Goal: Information Seeking & Learning: Learn about a topic

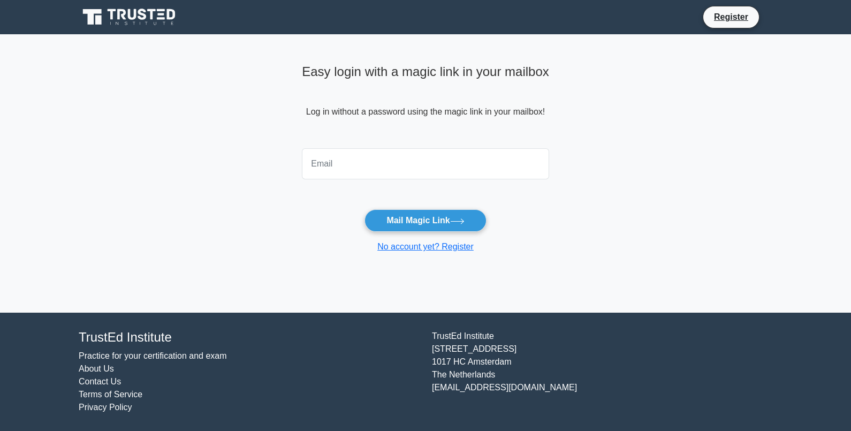
click at [413, 169] on input "email" at bounding box center [425, 163] width 247 height 31
type input "[DOMAIN_NAME][EMAIL_ADDRESS][DOMAIN_NAME]"
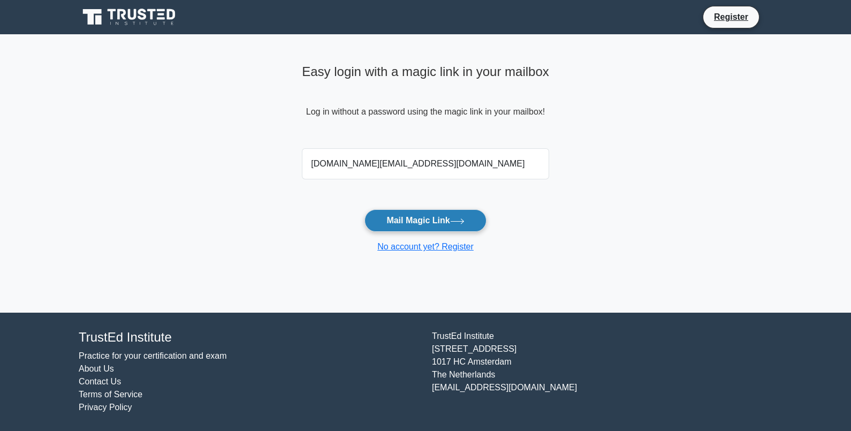
click at [422, 213] on button "Mail Magic Link" at bounding box center [424, 220] width 121 height 22
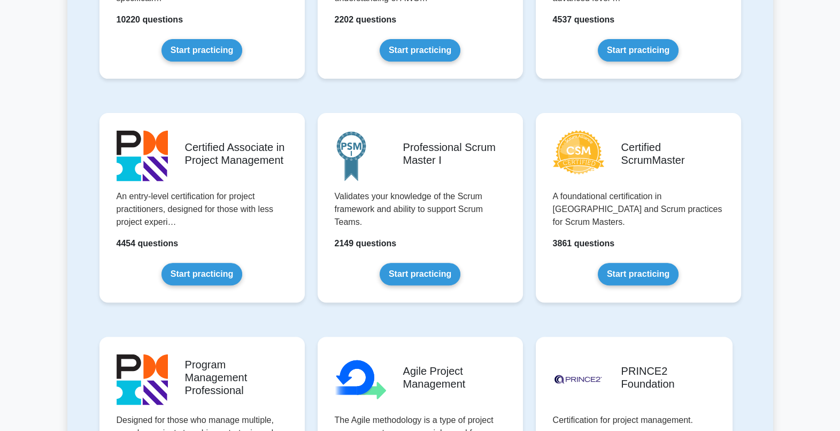
scroll to position [411, 0]
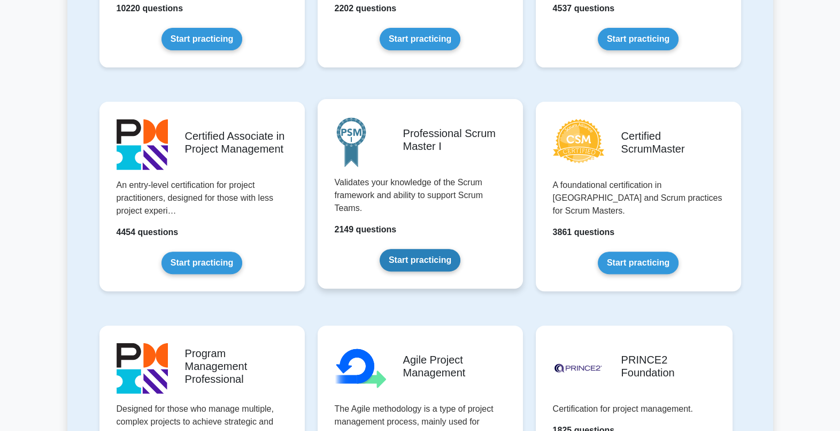
click at [425, 257] on link "Start practicing" at bounding box center [420, 260] width 81 height 22
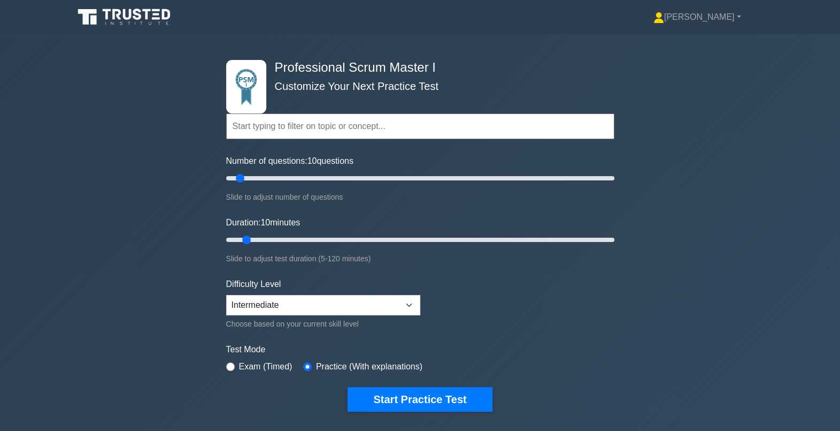
click at [698, 76] on div "Professional Scrum Master I Customize Your Next Practice Test Topics Scrum Fram…" at bounding box center [420, 235] width 840 height 402
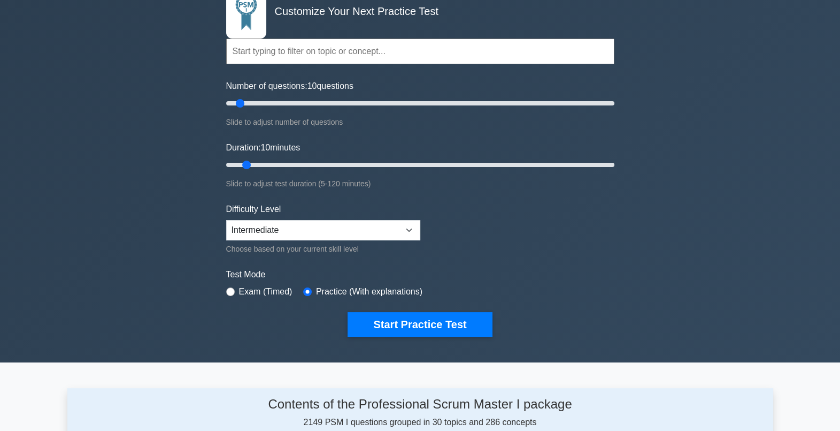
scroll to position [34, 0]
